Goal: Transaction & Acquisition: Purchase product/service

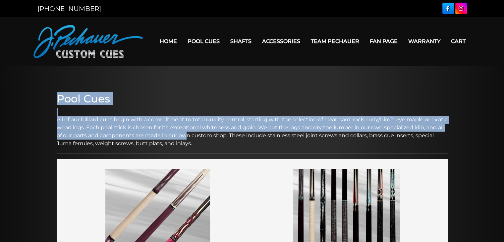
drag, startPoint x: 50, startPoint y: 94, endPoint x: 205, endPoint y: 113, distance: 157.0
click at [205, 113] on p "All of our billiard cues begin with a commitment to total quality control, star…" at bounding box center [252, 128] width 391 height 40
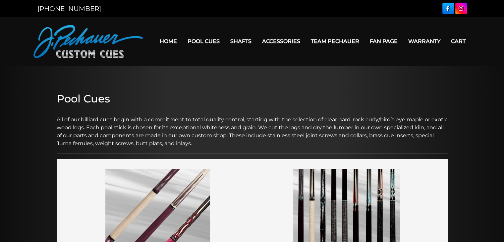
click at [420, 33] on link "Warranty" at bounding box center [424, 41] width 43 height 17
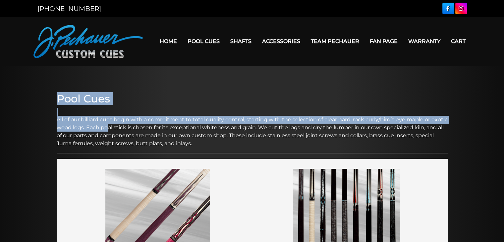
drag, startPoint x: 48, startPoint y: 91, endPoint x: 125, endPoint y: 100, distance: 77.4
click at [125, 108] on p "All of our billiard cues begin with a commitment to total quality control, star…" at bounding box center [252, 128] width 391 height 40
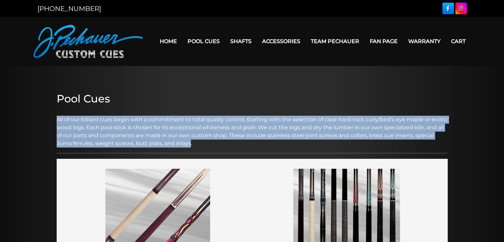
drag, startPoint x: 56, startPoint y: 95, endPoint x: 211, endPoint y: 117, distance: 156.3
click at [211, 117] on p "All of our billiard cues begin with a commitment to total quality control, star…" at bounding box center [252, 128] width 391 height 40
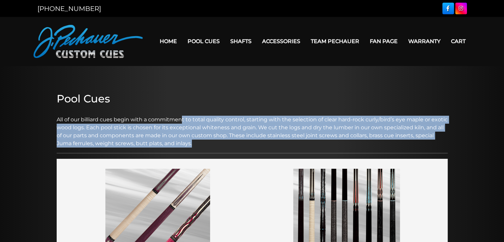
drag, startPoint x: 183, startPoint y: 94, endPoint x: 253, endPoint y: 121, distance: 75.1
click at [253, 121] on p "All of our billiard cues begin with a commitment to total quality control, star…" at bounding box center [252, 128] width 391 height 40
click at [249, 117] on p "All of our billiard cues begin with a commitment to total quality control, star…" at bounding box center [252, 128] width 391 height 40
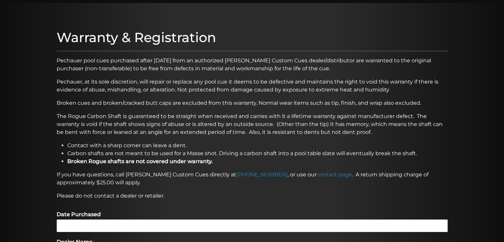
scroll to position [66, 0]
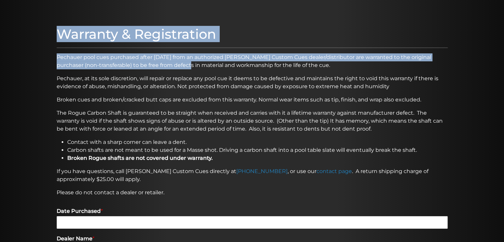
drag, startPoint x: 40, startPoint y: 58, endPoint x: 164, endPoint y: 68, distance: 124.3
click at [164, 68] on section "Warranty & Registration Pechauer pool cues purchased after January 1st, 2006 fr…" at bounding box center [252, 237] width 504 height 475
click at [164, 68] on p "Pechauer pool cues purchased after January 1st, 2006 from an authorized J. Pech…" at bounding box center [252, 61] width 391 height 16
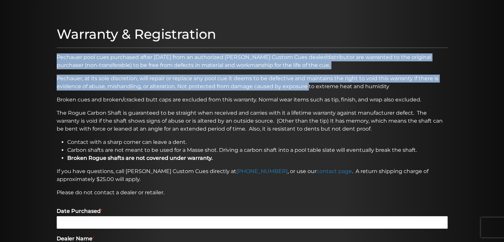
drag, startPoint x: 68, startPoint y: 56, endPoint x: 308, endPoint y: 85, distance: 241.7
click at [308, 85] on div "Warranty & Registration Pechauer pool cues purchased after January 1st, 2006 fr…" at bounding box center [252, 237] width 398 height 428
click at [308, 85] on p "Pechauer, at its sole discretion, will repair or replace any pool cue it deems …" at bounding box center [252, 83] width 391 height 16
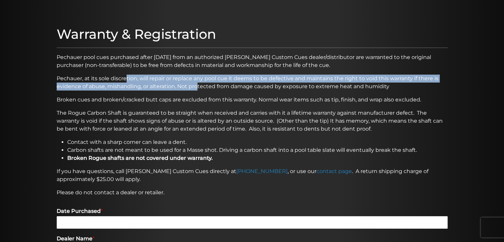
drag, startPoint x: 125, startPoint y: 73, endPoint x: 197, endPoint y: 84, distance: 72.7
click at [197, 84] on div "Warranty & Registration Pechauer pool cues purchased after January 1st, 2006 fr…" at bounding box center [252, 237] width 398 height 428
click at [197, 84] on p "Pechauer, at its sole discretion, will repair or replace any pool cue it deems …" at bounding box center [252, 83] width 391 height 16
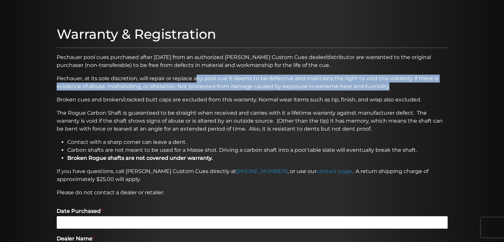
drag, startPoint x: 197, startPoint y: 77, endPoint x: 399, endPoint y: 88, distance: 202.4
click at [399, 88] on p "Pechauer, at its sole discretion, will repair or replace any pool cue it deems …" at bounding box center [252, 83] width 391 height 16
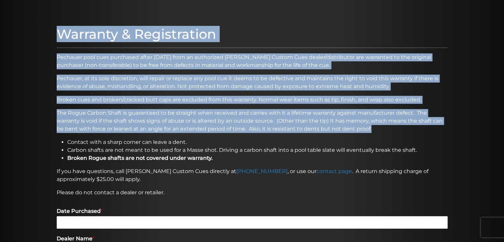
drag, startPoint x: 41, startPoint y: 77, endPoint x: 432, endPoint y: 127, distance: 393.3
click at [432, 127] on section "Warranty & Registration Pechauer pool cues purchased after January 1st, 2006 fr…" at bounding box center [252, 237] width 504 height 475
click at [44, 108] on div at bounding box center [252, 237] width 504 height 475
drag, startPoint x: 49, startPoint y: 103, endPoint x: 319, endPoint y: 131, distance: 271.2
click at [319, 131] on section "Warranty & Registration Pechauer pool cues purchased after January 1st, 2006 fr…" at bounding box center [252, 237] width 504 height 475
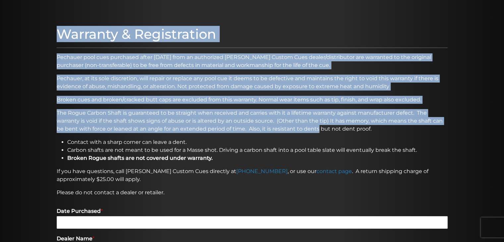
click at [319, 131] on p "The Rogue Carbon Shaft is guaranteed to be straight when received and carries w…" at bounding box center [252, 121] width 391 height 24
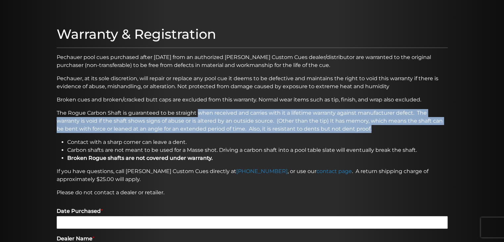
drag, startPoint x: 199, startPoint y: 110, endPoint x: 396, endPoint y: 129, distance: 198.1
click at [396, 129] on p "The Rogue Carbon Shaft is guaranteed to be straight when received and carries w…" at bounding box center [252, 121] width 391 height 24
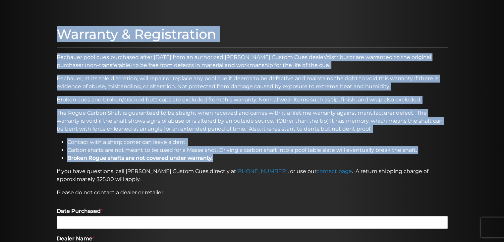
drag, startPoint x: 41, startPoint y: 112, endPoint x: 387, endPoint y: 155, distance: 348.4
click at [387, 155] on section "Warranty & Registration Pechauer pool cues purchased after January 1st, 2006 fr…" at bounding box center [252, 237] width 504 height 475
click at [387, 155] on li "Broken Rogue shafts are not covered under warranty." at bounding box center [257, 158] width 380 height 8
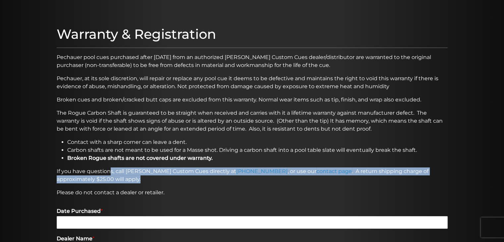
drag, startPoint x: 111, startPoint y: 171, endPoint x: 150, endPoint y: 177, distance: 39.6
click at [150, 177] on p "If you have questions, call J. Pechauer Custom Cues directly at 800-934-7735 , …" at bounding box center [252, 175] width 391 height 16
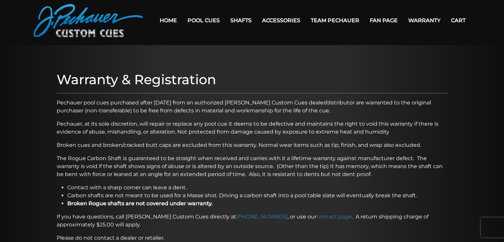
scroll to position [0, 0]
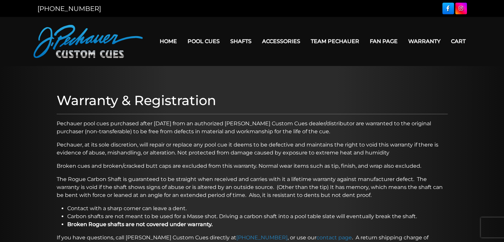
click at [339, 40] on link "Team Pechauer" at bounding box center [335, 41] width 59 height 17
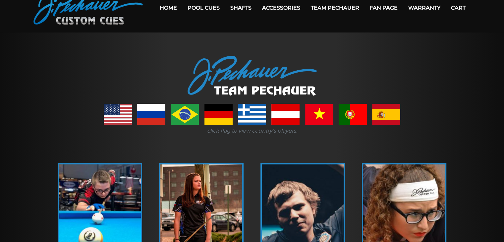
scroll to position [34, 0]
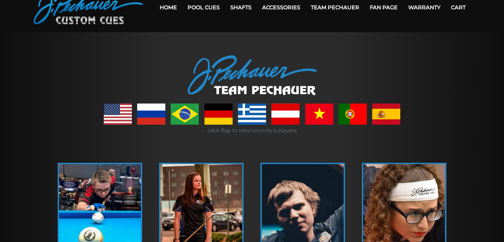
click at [323, 118] on link at bounding box center [319, 113] width 28 height 21
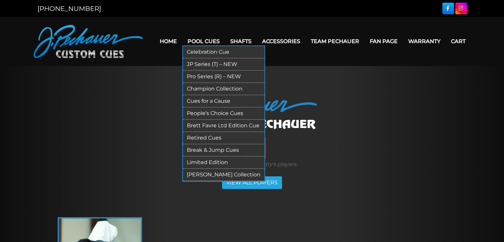
click at [196, 40] on link "Pool Cues" at bounding box center [203, 41] width 43 height 17
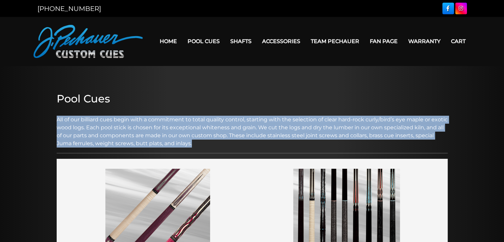
drag, startPoint x: 53, startPoint y: 120, endPoint x: 223, endPoint y: 141, distance: 171.4
click at [223, 141] on p "All of our billiard cues begin with a commitment to total quality control, star…" at bounding box center [252, 128] width 391 height 40
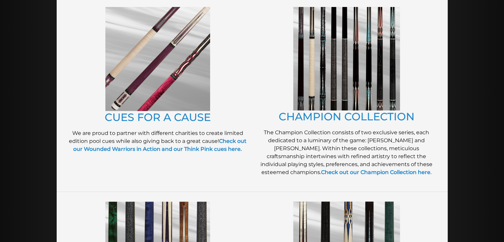
scroll to position [175, 0]
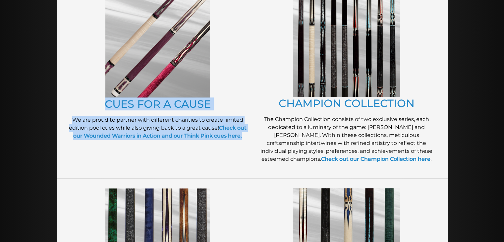
drag, startPoint x: 102, startPoint y: 104, endPoint x: 245, endPoint y: 144, distance: 148.6
click at [245, 144] on div "CUES FOR A CAUSE We are proud to partner with different charities to create lim…" at bounding box center [157, 80] width 189 height 181
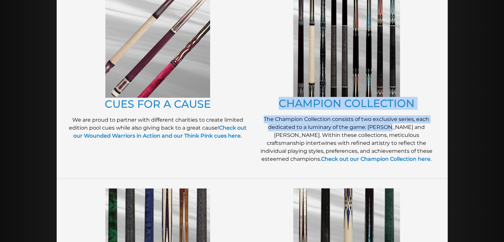
drag, startPoint x: 273, startPoint y: 104, endPoint x: 375, endPoint y: 128, distance: 104.9
click at [375, 128] on div "CHAMPION COLLECTION The Champion Collection consists of two exclusive series, e…" at bounding box center [346, 80] width 189 height 181
click at [375, 128] on p "The Champion Collection consists of two exclusive series, each dedicated to a l…" at bounding box center [347, 139] width 182 height 48
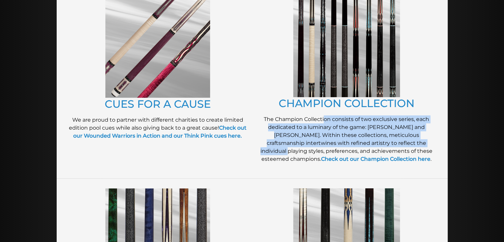
drag, startPoint x: 324, startPoint y: 119, endPoint x: 365, endPoint y: 142, distance: 46.9
click at [365, 142] on p "The Champion Collection consists of two exclusive series, each dedicated to a l…" at bounding box center [347, 139] width 182 height 48
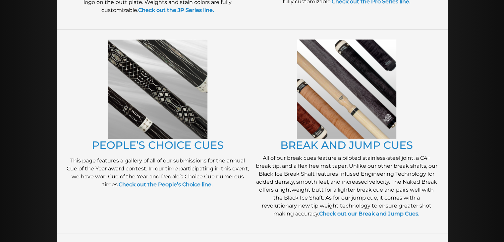
scroll to position [518, 0]
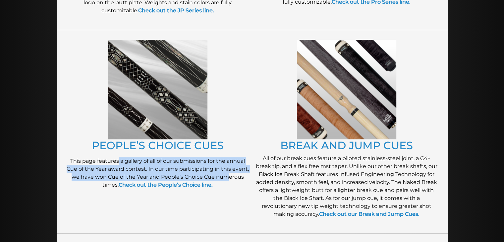
drag, startPoint x: 117, startPoint y: 161, endPoint x: 229, endPoint y: 175, distance: 112.2
click at [229, 175] on p "This page features a gallery of all of our submissions for the annual Cue of th…" at bounding box center [158, 173] width 182 height 32
drag, startPoint x: 126, startPoint y: 159, endPoint x: 230, endPoint y: 184, distance: 106.9
click at [230, 184] on p "This page features a gallery of all of our submissions for the annual Cue of th…" at bounding box center [158, 173] width 182 height 32
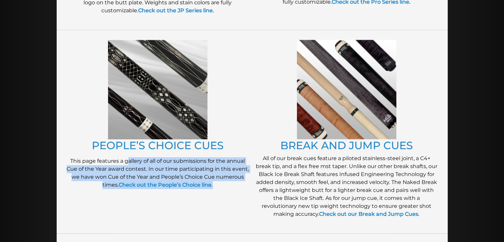
click at [230, 184] on p "This page features a gallery of all of our submissions for the annual Cue of th…" at bounding box center [158, 173] width 182 height 32
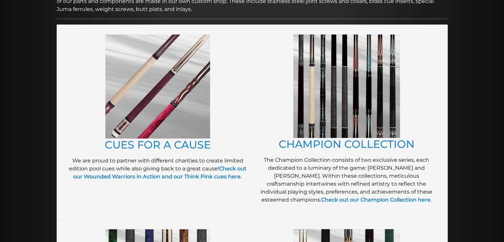
scroll to position [135, 0]
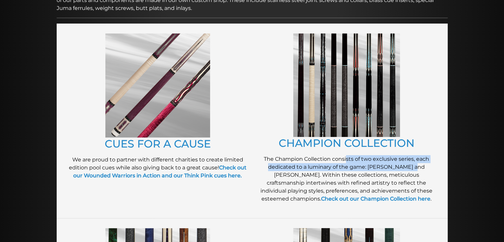
drag, startPoint x: 347, startPoint y: 159, endPoint x: 397, endPoint y: 168, distance: 50.8
click at [397, 168] on p "The Champion Collection consists of two exclusive series, each dedicated to a l…" at bounding box center [347, 179] width 182 height 48
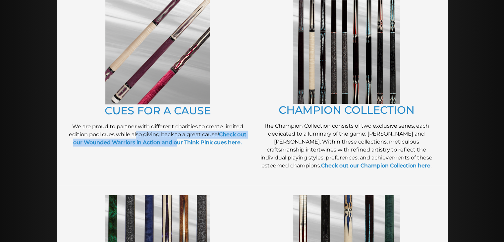
scroll to position [169, 0]
drag, startPoint x: 136, startPoint y: 157, endPoint x: 180, endPoint y: 152, distance: 44.9
click at [180, 152] on div "CUES FOR A CAUSE We are proud to partner with different charities to create lim…" at bounding box center [157, 87] width 189 height 181
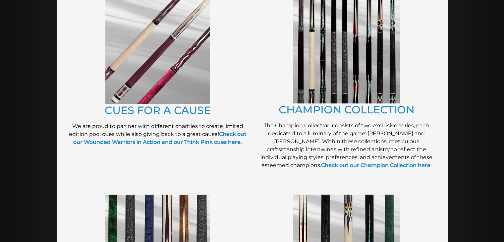
click at [183, 125] on p "We are proud to partner with different charities to create limited edition pool…" at bounding box center [158, 134] width 182 height 24
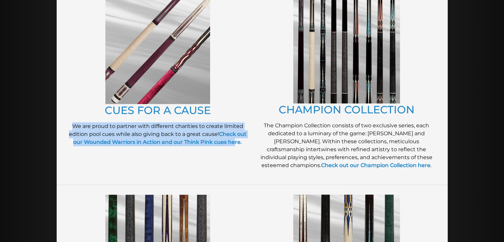
drag, startPoint x: 67, startPoint y: 123, endPoint x: 236, endPoint y: 156, distance: 171.9
click at [236, 156] on div "CUES FOR A CAUSE We are proud to partner with different charities to create lim…" at bounding box center [157, 87] width 189 height 181
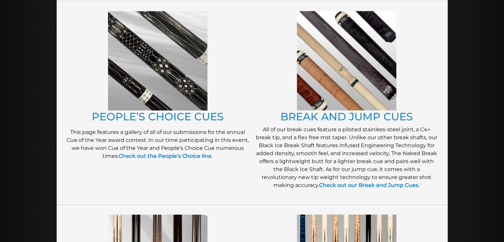
scroll to position [550, 0]
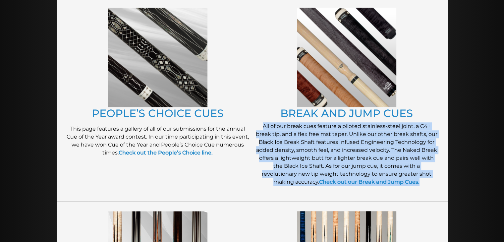
drag, startPoint x: 255, startPoint y: 125, endPoint x: 423, endPoint y: 182, distance: 178.1
click at [423, 182] on div "BREAK AND JUMP CUES All of our break cues feature a piloted stainless-steel joi…" at bounding box center [346, 99] width 189 height 190
click at [423, 182] on p "All of our break cues feature a piloted stainless-steel joint, a C4+ break tip,…" at bounding box center [347, 154] width 182 height 64
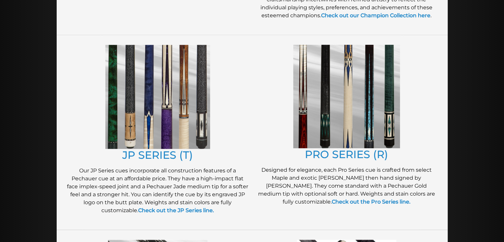
scroll to position [320, 0]
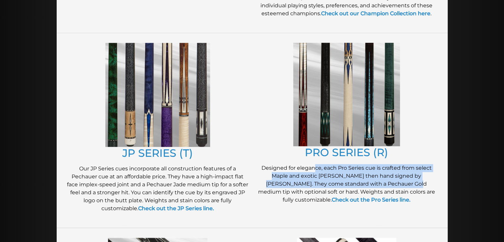
drag, startPoint x: 314, startPoint y: 165, endPoint x: 382, endPoint y: 183, distance: 70.9
click at [382, 183] on p "Designed for elegance, each Pro Series cue is crafted from select Maple and exo…" at bounding box center [347, 184] width 182 height 40
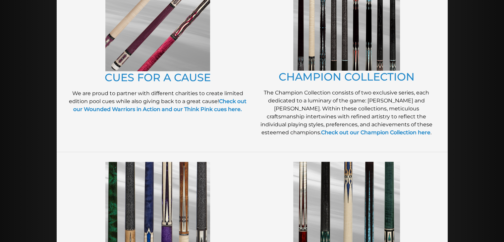
scroll to position [198, 0]
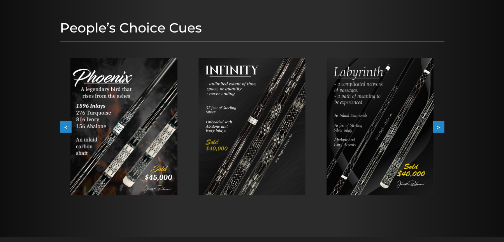
scroll to position [78, 0]
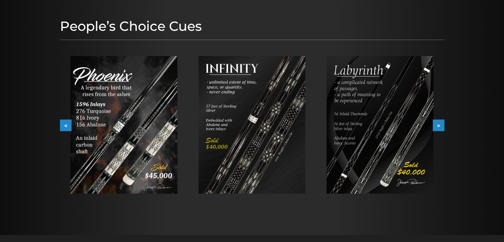
click at [64, 123] on button "<" at bounding box center [66, 126] width 12 height 12
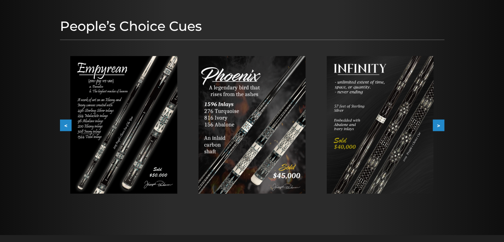
click at [64, 123] on button "<" at bounding box center [66, 126] width 12 height 12
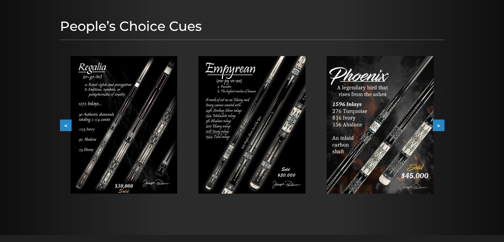
click at [64, 123] on button "<" at bounding box center [66, 126] width 12 height 12
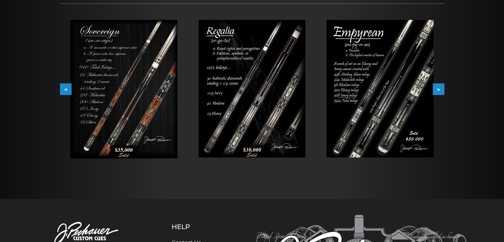
scroll to position [113, 0]
click at [66, 92] on button "<" at bounding box center [66, 90] width 12 height 12
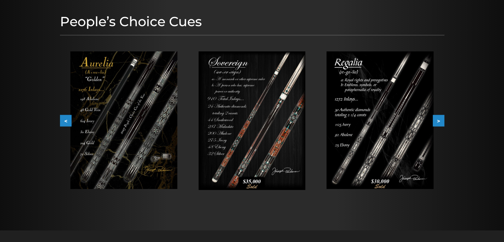
scroll to position [82, 0]
click at [66, 117] on button "<" at bounding box center [66, 122] width 12 height 12
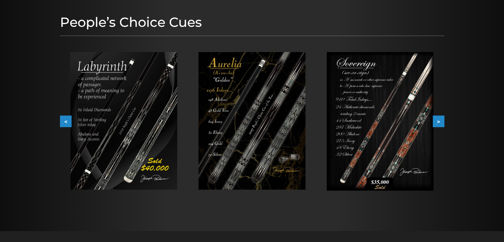
click at [66, 117] on button "<" at bounding box center [66, 122] width 12 height 12
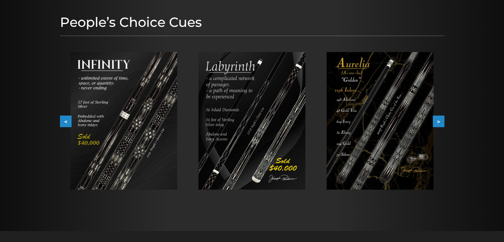
click at [66, 117] on button "<" at bounding box center [66, 122] width 12 height 12
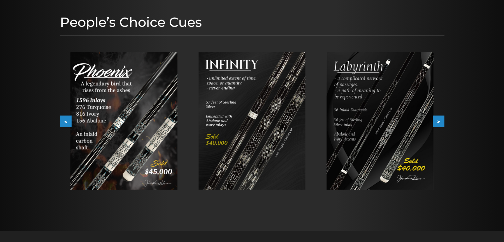
click at [66, 117] on button "<" at bounding box center [66, 122] width 12 height 12
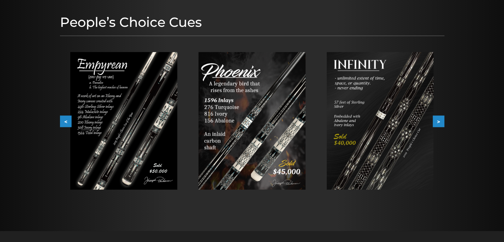
click at [66, 117] on button "<" at bounding box center [66, 122] width 12 height 12
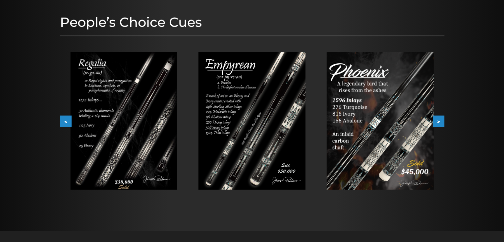
click at [218, 121] on img at bounding box center [252, 121] width 107 height 138
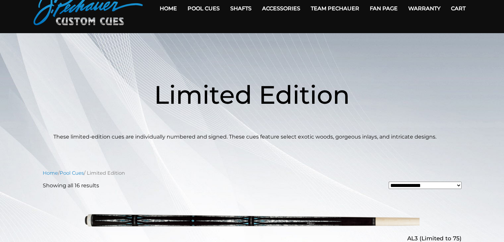
scroll to position [33, 0]
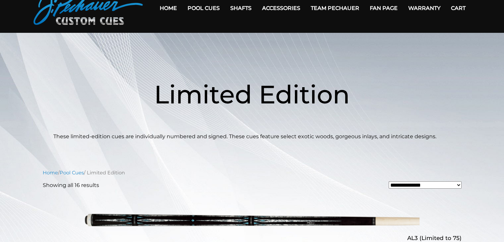
click at [420, 185] on select "**********" at bounding box center [425, 184] width 73 height 7
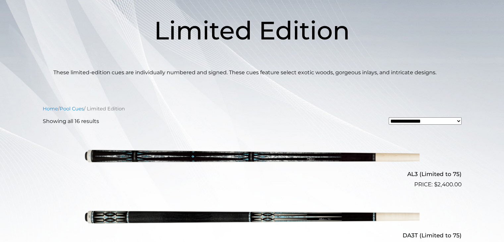
scroll to position [100, 0]
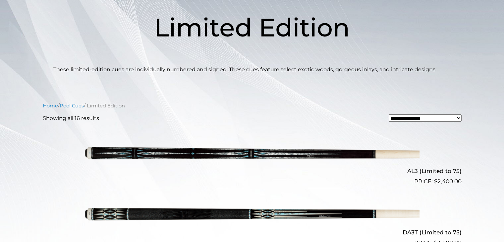
click at [428, 119] on select "**********" at bounding box center [425, 117] width 73 height 7
select select "**********"
click at [389, 114] on select "**********" at bounding box center [425, 117] width 73 height 7
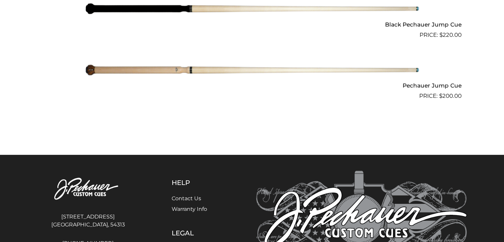
scroll to position [636, 0]
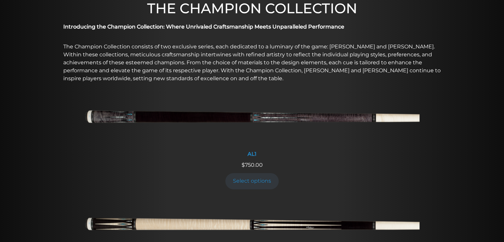
scroll to position [212, 0]
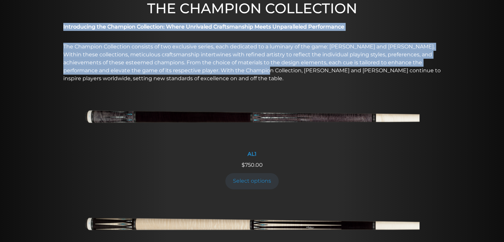
drag, startPoint x: 57, startPoint y: 27, endPoint x: 273, endPoint y: 74, distance: 220.6
click at [273, 74] on div "Introducing the Champion Collection: Where Unrivaled Craftsmanship Meets Unpara…" at bounding box center [252, 56] width 504 height 72
click at [273, 74] on p "The Champion Collection consists of two exclusive series, each dedicated to a l…" at bounding box center [252, 63] width 378 height 40
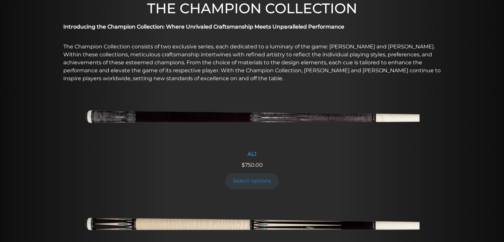
click at [54, 27] on div "Introducing the Champion Collection: Where Unrivaled Craftsmanship Meets Unpara…" at bounding box center [252, 56] width 504 height 72
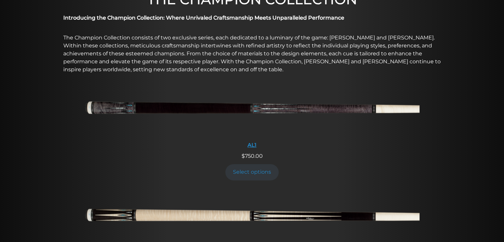
scroll to position [219, 0]
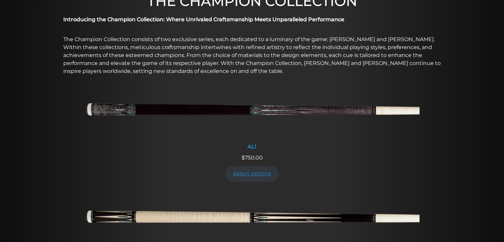
click at [261, 172] on link "Select options" at bounding box center [252, 174] width 54 height 16
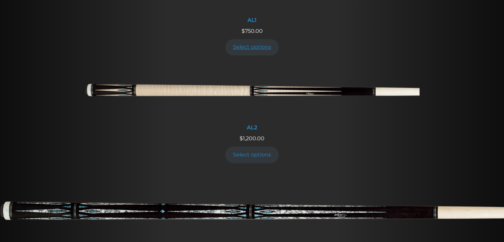
scroll to position [354, 0]
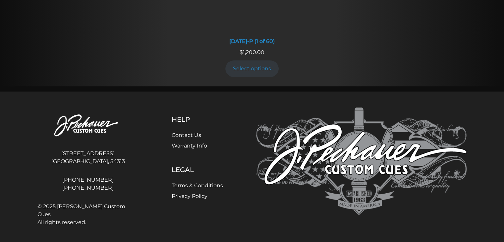
scroll to position [667, 0]
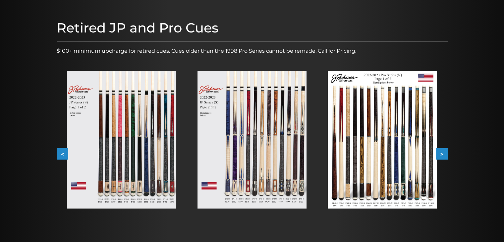
scroll to position [69, 0]
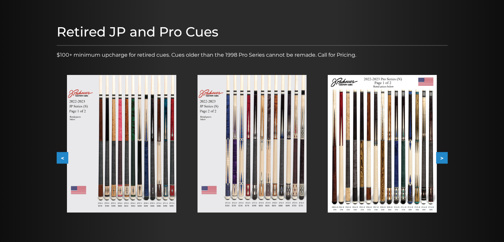
click at [445, 158] on button ">" at bounding box center [442, 158] width 12 height 12
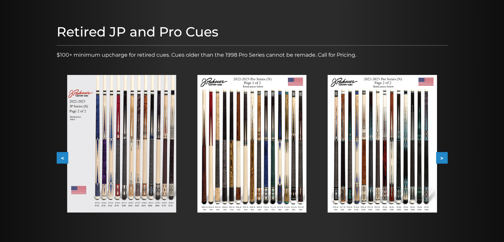
click at [445, 158] on button ">" at bounding box center [442, 158] width 12 height 12
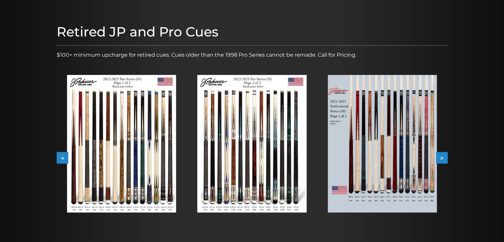
click at [445, 158] on button ">" at bounding box center [442, 158] width 12 height 12
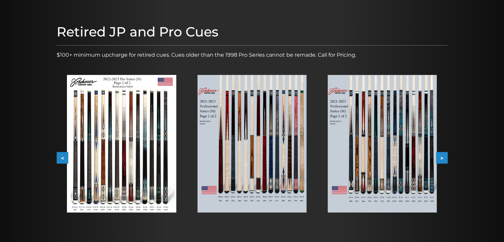
click at [445, 158] on button ">" at bounding box center [442, 158] width 12 height 12
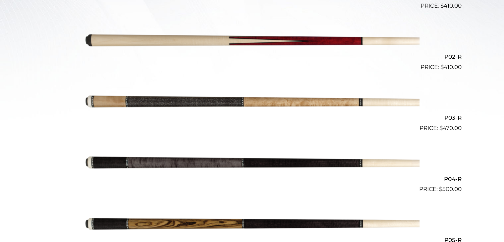
scroll to position [276, 0]
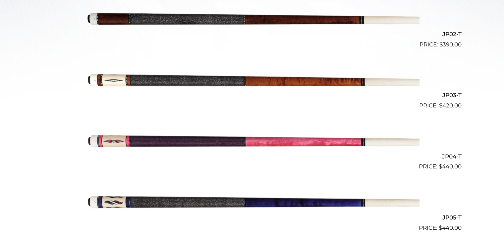
scroll to position [285, 0]
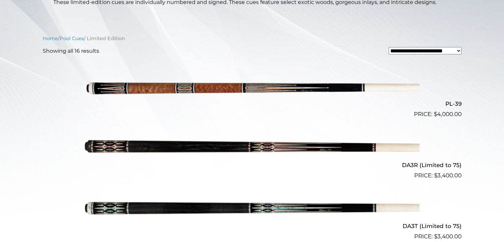
scroll to position [169, 0]
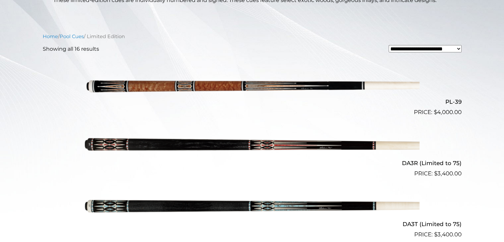
click at [265, 141] on img at bounding box center [252, 147] width 335 height 56
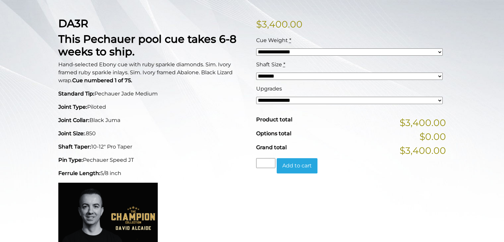
scroll to position [160, 0]
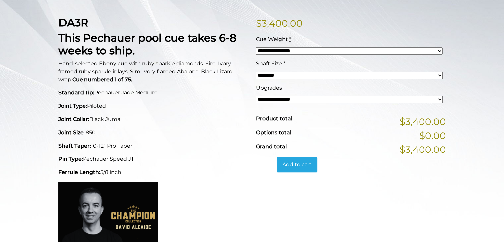
drag, startPoint x: 54, startPoint y: 91, endPoint x: 155, endPoint y: 170, distance: 128.2
click at [155, 170] on div "DA3R This Pechauer pool cue takes 6-8 weeks to ship. Hand-selected Ebony cue wi…" at bounding box center [153, 221] width 198 height 411
click at [155, 170] on p "Ferrule Length: 5/8 inch" at bounding box center [153, 172] width 190 height 8
drag, startPoint x: 124, startPoint y: 169, endPoint x: 57, endPoint y: 96, distance: 99.2
click at [57, 96] on div "DA3R This Pechauer pool cue takes 6-8 weeks to ship. Hand-selected Ebony cue wi…" at bounding box center [153, 221] width 198 height 411
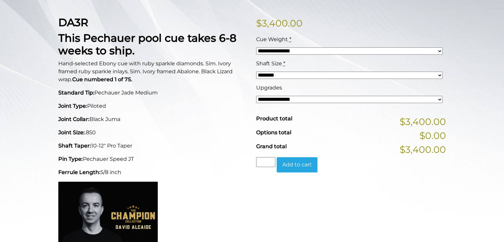
click at [57, 96] on div "DA3R This Pechauer pool cue takes 6-8 weeks to ship. Hand-selected Ebony cue wi…" at bounding box center [153, 221] width 198 height 411
drag, startPoint x: 52, startPoint y: 89, endPoint x: 145, endPoint y: 163, distance: 119.2
click at [145, 163] on div "Home / Pool Cues / Limited Edition / DA3R (Limited to 75) Hover to zoom DA3R Th…" at bounding box center [252, 245] width 504 height 633
click at [145, 163] on div "DA3R This Pechauer pool cue takes 6-8 weeks to ship. Hand-selected Ebony cue wi…" at bounding box center [153, 221] width 198 height 411
drag, startPoint x: 47, startPoint y: 90, endPoint x: 156, endPoint y: 173, distance: 136.7
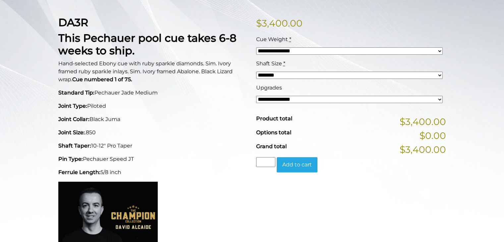
click at [156, 173] on div "Home / Pool Cues / Limited Edition / DA3R (Limited to 75) Hover to zoom DA3R Th…" at bounding box center [252, 245] width 504 height 633
click at [156, 173] on p "Ferrule Length: 5/8 inch" at bounding box center [153, 172] width 190 height 8
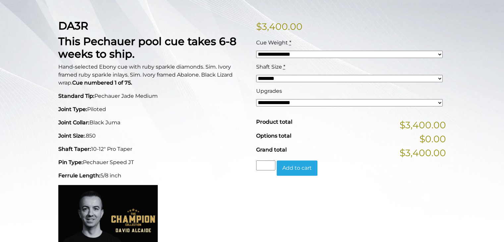
scroll to position [157, 0]
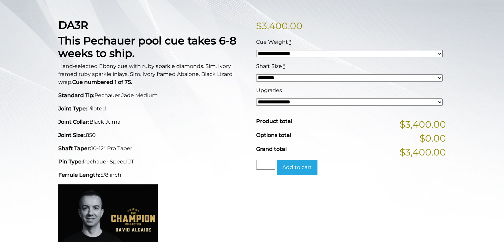
drag, startPoint x: 48, startPoint y: 17, endPoint x: 153, endPoint y: 102, distance: 135.5
click at [153, 102] on div "DA3R This Pechauer pool cue takes 6-8 weeks to ship. Hand-selected Ebony cue wi…" at bounding box center [153, 224] width 198 height 411
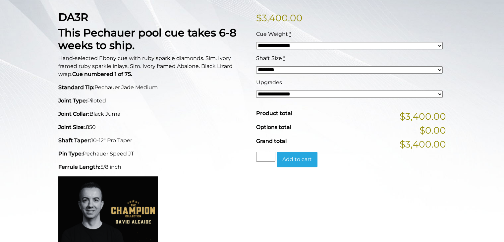
scroll to position [155, 0]
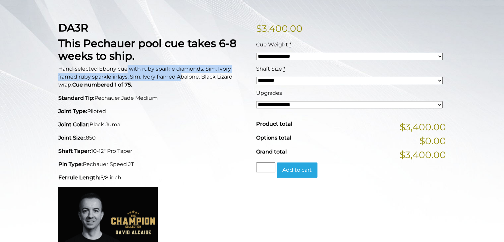
drag, startPoint x: 126, startPoint y: 70, endPoint x: 182, endPoint y: 80, distance: 56.6
click at [182, 80] on span "Hand-selected Ebony cue with ruby sparkle diamonds. Sim. Ivory framed ruby spar…" at bounding box center [145, 77] width 174 height 22
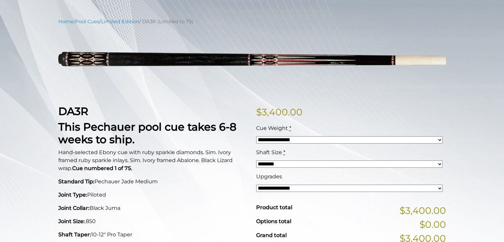
scroll to position [68, 0]
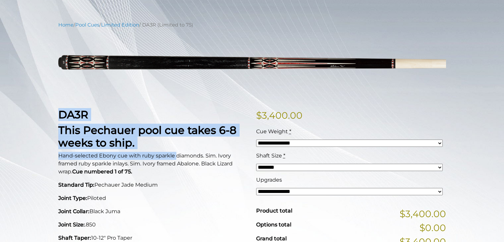
drag, startPoint x: 51, startPoint y: 111, endPoint x: 176, endPoint y: 155, distance: 131.7
click at [176, 155] on span "Hand-selected Ebony cue with ruby sparkle diamonds. Sim. Ivory framed ruby spar…" at bounding box center [145, 163] width 174 height 22
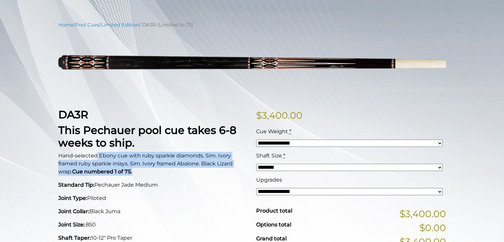
drag, startPoint x: 97, startPoint y: 154, endPoint x: 223, endPoint y: 168, distance: 126.7
click at [223, 168] on p "Hand-selected Ebony cue with ruby sparkle diamonds. Sim. Ivory framed ruby spar…" at bounding box center [153, 164] width 190 height 24
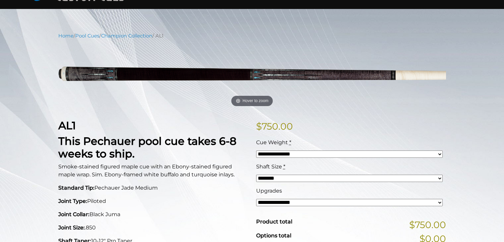
scroll to position [68, 0]
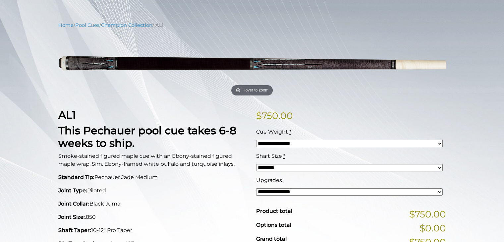
click at [283, 143] on select "**********" at bounding box center [349, 143] width 187 height 7
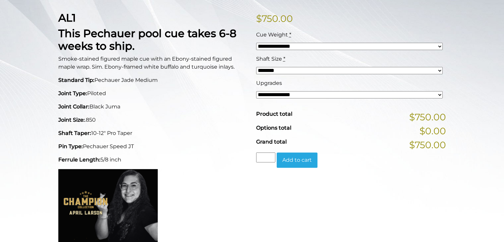
scroll to position [167, 0]
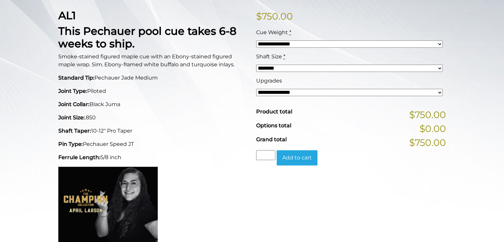
click at [276, 92] on select "**********" at bounding box center [349, 92] width 187 height 7
click at [207, 114] on p "Joint Size: .850" at bounding box center [153, 118] width 190 height 8
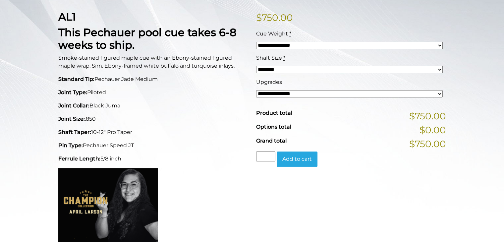
scroll to position [167, 0]
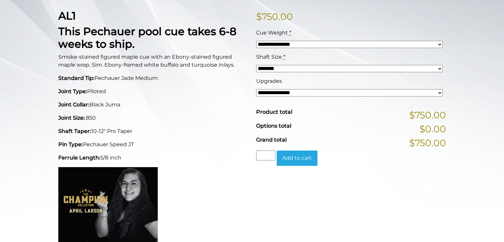
click at [299, 70] on select "******** ******** ******* ********" at bounding box center [349, 68] width 187 height 7
select select "*****"
click at [256, 65] on select "******** ******** ******* ********" at bounding box center [349, 68] width 187 height 7
click at [280, 92] on select "**********" at bounding box center [349, 92] width 187 height 7
select select "*****"
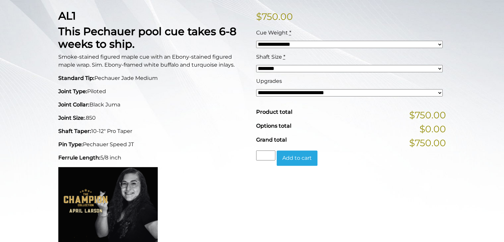
click at [256, 89] on select "**********" at bounding box center [349, 92] width 187 height 7
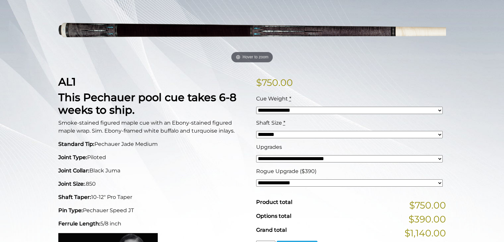
scroll to position [99, 0]
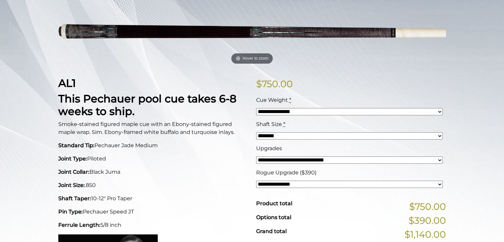
click at [293, 113] on select "**********" at bounding box center [349, 111] width 187 height 7
click at [256, 108] on select "**********" at bounding box center [349, 111] width 187 height 7
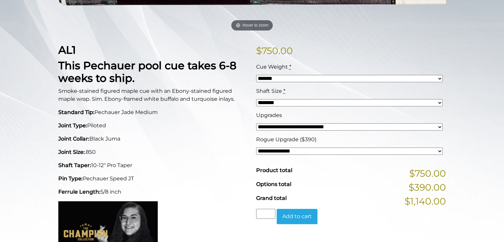
scroll to position [133, 0]
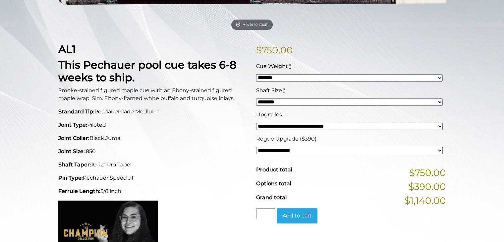
click at [296, 77] on select "**********" at bounding box center [349, 77] width 187 height 7
select select "*****"
click at [256, 74] on select "**********" at bounding box center [349, 77] width 187 height 7
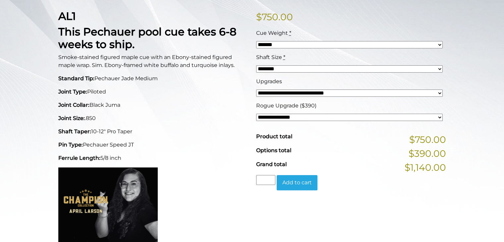
scroll to position [167, 0]
click at [289, 32] on abbr "*" at bounding box center [290, 32] width 2 height 6
click at [289, 41] on select "**********" at bounding box center [349, 44] width 187 height 7
click at [289, 32] on abbr "*" at bounding box center [290, 32] width 2 height 6
click at [289, 41] on select "**********" at bounding box center [349, 44] width 187 height 7
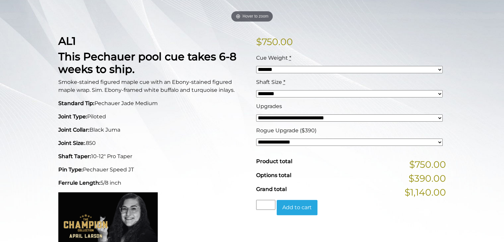
scroll to position [141, 0]
click at [288, 118] on select "**********" at bounding box center [349, 118] width 187 height 7
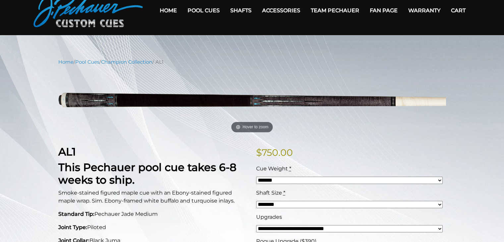
scroll to position [0, 0]
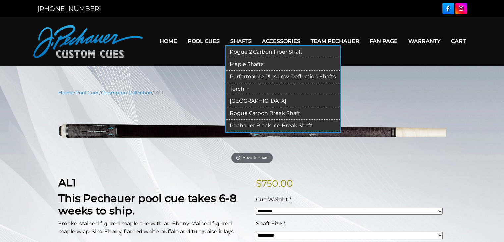
click at [243, 43] on link "Shafts" at bounding box center [241, 41] width 32 height 17
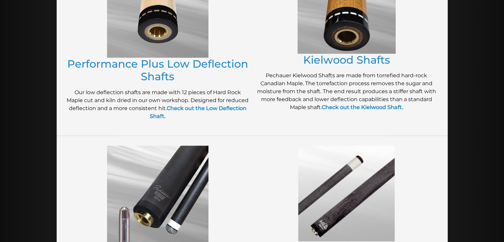
scroll to position [383, 0]
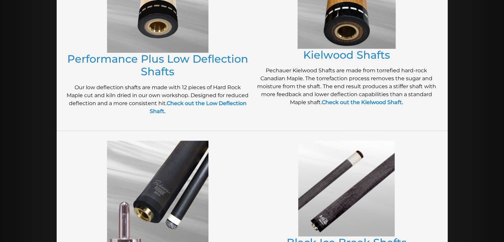
click at [269, 69] on p "Pechauer Kielwood Shafts are made from torrefied hard-rock Canadian Maple. The …" at bounding box center [347, 87] width 182 height 40
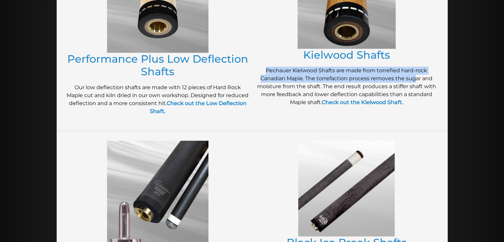
drag, startPoint x: 260, startPoint y: 67, endPoint x: 417, endPoint y: 81, distance: 157.7
click at [417, 81] on p "Pechauer Kielwood Shafts are made from torrefied hard-rock Canadian Maple. The …" at bounding box center [347, 87] width 182 height 40
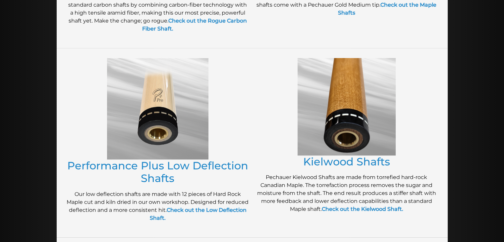
scroll to position [281, 0]
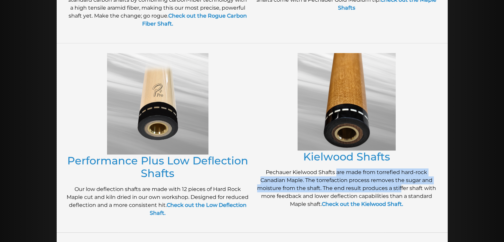
drag, startPoint x: 337, startPoint y: 169, endPoint x: 401, endPoint y: 187, distance: 66.4
click at [401, 187] on p "Pechauer Kielwood Shafts are made from torrefied hard-rock Canadian Maple. The …" at bounding box center [347, 188] width 182 height 40
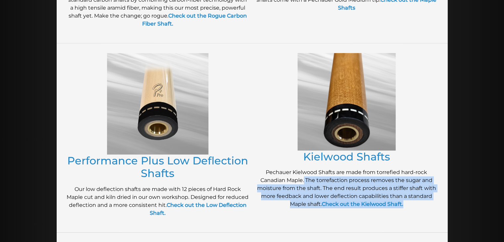
drag, startPoint x: 305, startPoint y: 179, endPoint x: 417, endPoint y: 202, distance: 114.7
click at [417, 202] on p "Pechauer Kielwood Shafts are made from torrefied hard-rock Canadian Maple. The …" at bounding box center [347, 188] width 182 height 40
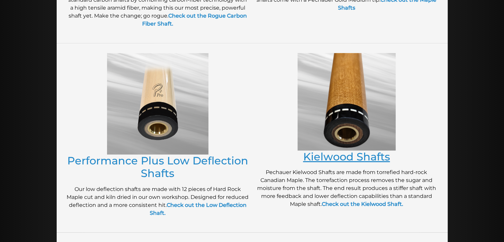
click at [353, 157] on link "Kielwood Shafts" at bounding box center [346, 156] width 87 height 13
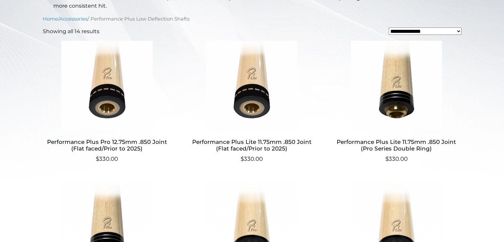
scroll to position [203, 0]
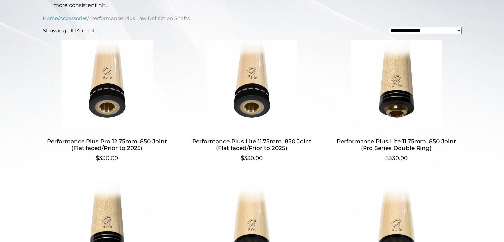
drag, startPoint x: 38, startPoint y: 29, endPoint x: 100, endPoint y: 27, distance: 61.4
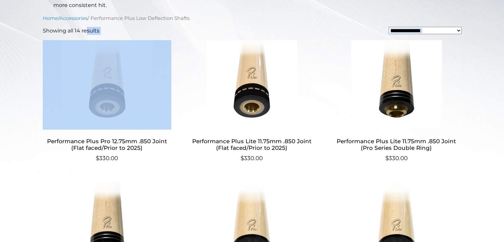
drag, startPoint x: 42, startPoint y: 31, endPoint x: 82, endPoint y: 29, distance: 39.8
click at [82, 29] on p "Showing all 14 results" at bounding box center [71, 31] width 57 height 8
drag, startPoint x: 42, startPoint y: 32, endPoint x: 100, endPoint y: 30, distance: 57.4
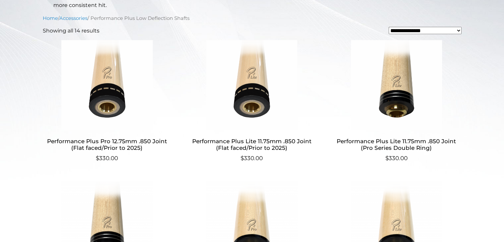
drag, startPoint x: 99, startPoint y: 31, endPoint x: 42, endPoint y: 29, distance: 57.1
click at [47, 31] on p "Showing all 14 results" at bounding box center [71, 31] width 57 height 8
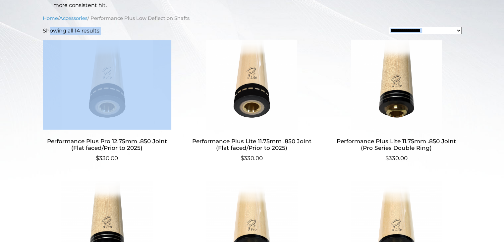
drag, startPoint x: 44, startPoint y: 31, endPoint x: 102, endPoint y: 28, distance: 58.1
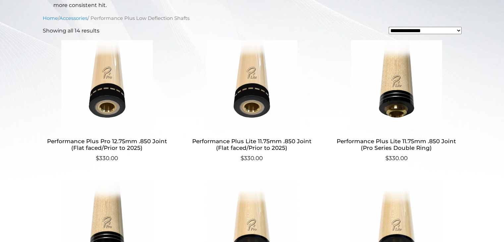
drag, startPoint x: 41, startPoint y: 29, endPoint x: 96, endPoint y: 29, distance: 55.3
click at [96, 29] on p "Showing all 14 results" at bounding box center [71, 31] width 57 height 8
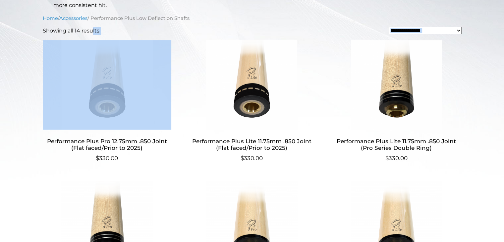
drag, startPoint x: 42, startPoint y: 31, endPoint x: 85, endPoint y: 31, distance: 43.4
click at [85, 31] on p "Showing all 14 results" at bounding box center [71, 31] width 57 height 8
drag, startPoint x: 42, startPoint y: 30, endPoint x: 101, endPoint y: 29, distance: 58.3
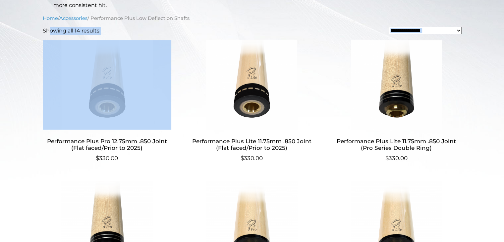
drag, startPoint x: 42, startPoint y: 31, endPoint x: 103, endPoint y: 30, distance: 60.7
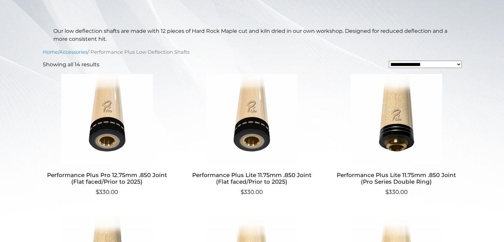
scroll to position [168, 0]
click at [413, 64] on select "**********" at bounding box center [425, 64] width 73 height 7
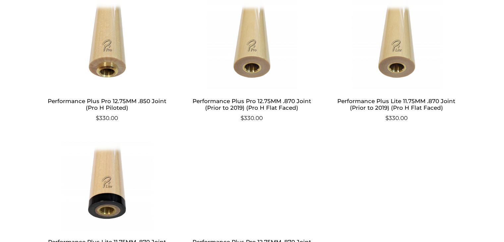
scroll to position [671, 0]
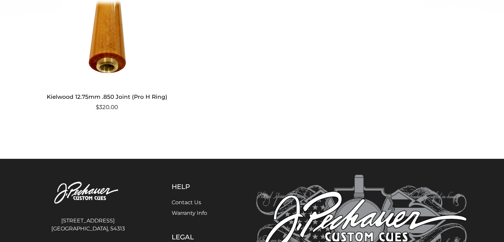
scroll to position [367, 0]
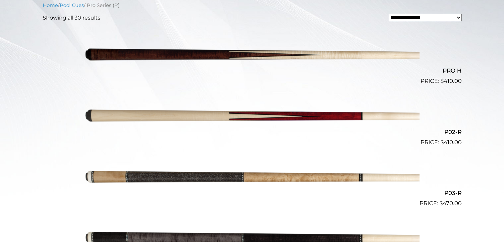
scroll to position [184, 0]
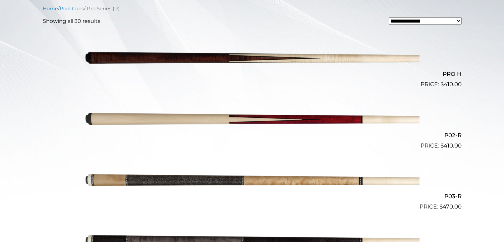
click at [416, 25] on form "**********" at bounding box center [425, 21] width 73 height 8
click at [417, 23] on select "**********" at bounding box center [425, 20] width 73 height 7
select select "**********"
click at [389, 17] on select "**********" at bounding box center [425, 20] width 73 height 7
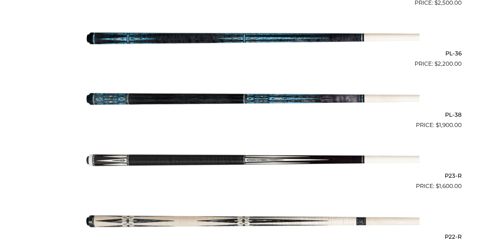
scroll to position [534, 0]
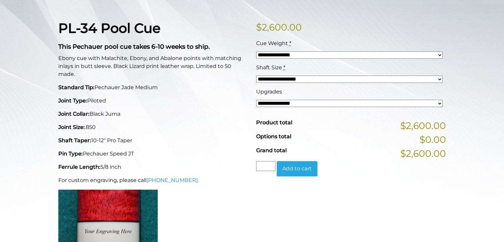
scroll to position [156, 0]
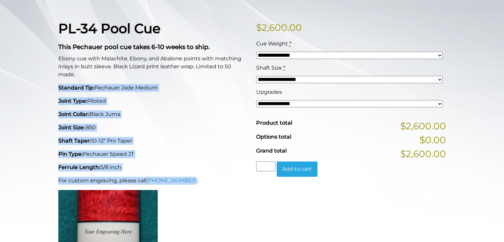
drag, startPoint x: 48, startPoint y: 84, endPoint x: 198, endPoint y: 180, distance: 177.8
click at [198, 180] on div "**********" at bounding box center [252, 171] width 504 height 476
click at [198, 180] on p "For custom engraving, please call [PHONE_NUMBER]." at bounding box center [153, 181] width 190 height 8
drag, startPoint x: 49, startPoint y: 86, endPoint x: 207, endPoint y: 183, distance: 185.4
click at [207, 183] on div "**********" at bounding box center [252, 171] width 504 height 476
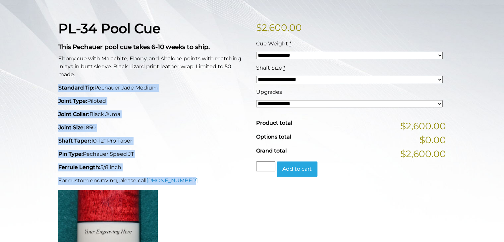
click at [207, 183] on p "For custom engraving, please call [PHONE_NUMBER]." at bounding box center [153, 181] width 190 height 8
drag, startPoint x: 47, startPoint y: 81, endPoint x: 216, endPoint y: 185, distance: 198.5
click at [216, 185] on div "**********" at bounding box center [252, 171] width 504 height 476
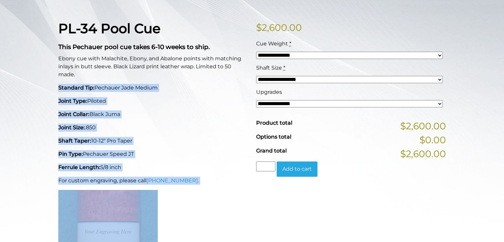
click at [216, 185] on div "PL-34 Pool Cue This Pechauer pool cue takes 6-10 weeks to ship. Ebony cue with …" at bounding box center [153, 147] width 198 height 253
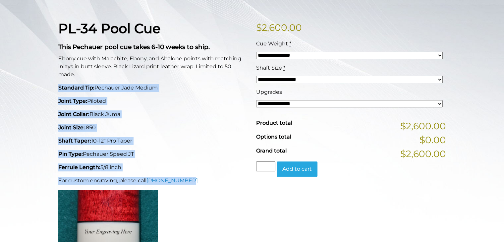
drag, startPoint x: 199, startPoint y: 181, endPoint x: 53, endPoint y: 86, distance: 173.9
click at [53, 86] on main "**********" at bounding box center [252, 171] width 398 height 476
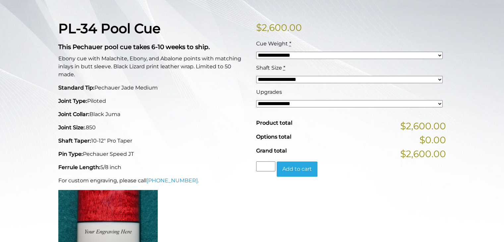
drag, startPoint x: 54, startPoint y: 48, endPoint x: 203, endPoint y: 152, distance: 181.2
click at [203, 152] on div "PL-34 Pool Cue This Pechauer pool cue takes 6-10 weeks to ship. Ebony cue with …" at bounding box center [153, 147] width 198 height 253
click at [203, 152] on p "Pin Type: Pechauer Speed JT" at bounding box center [153, 154] width 190 height 8
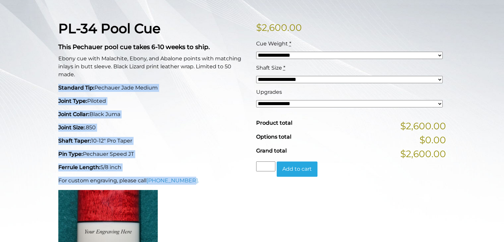
drag, startPoint x: 58, startPoint y: 87, endPoint x: 202, endPoint y: 183, distance: 172.9
click at [202, 183] on main "**********" at bounding box center [252, 171] width 398 height 476
click at [202, 183] on p "For custom engraving, please call 800-934-7735." at bounding box center [153, 181] width 190 height 8
